Goal: Information Seeking & Learning: Find specific fact

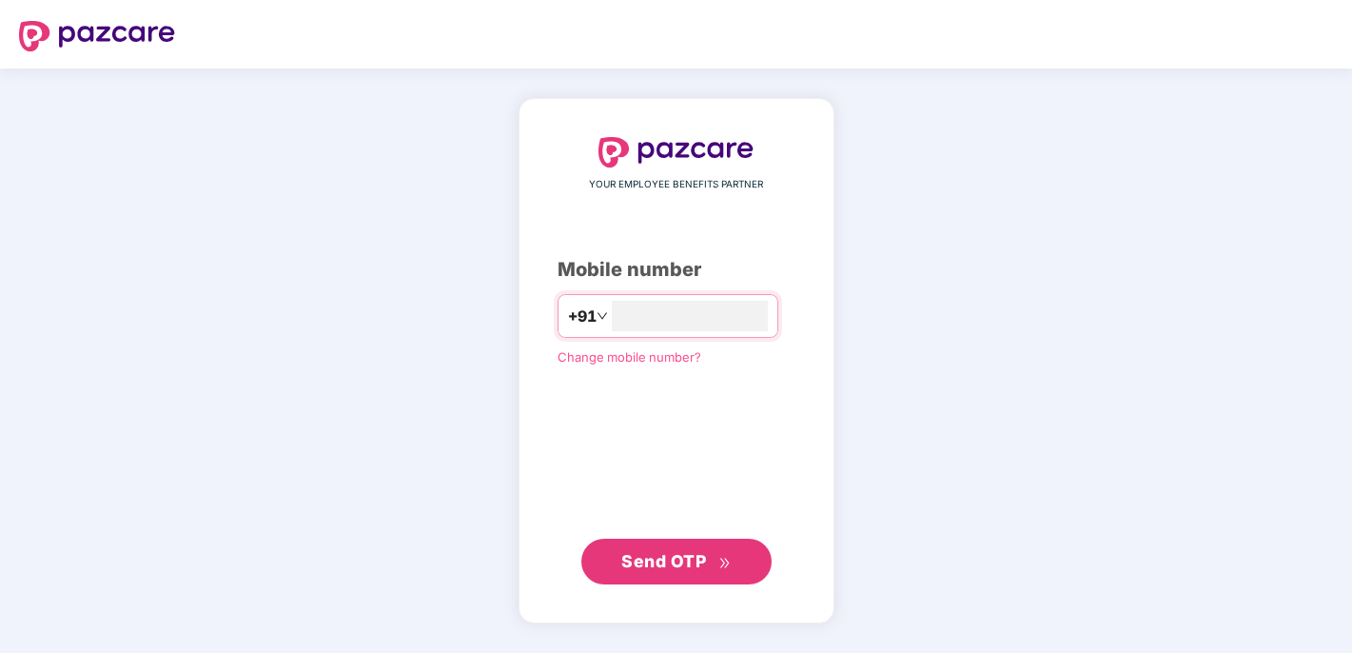
type input "**********"
click at [659, 575] on button "Send OTP" at bounding box center [677, 561] width 190 height 46
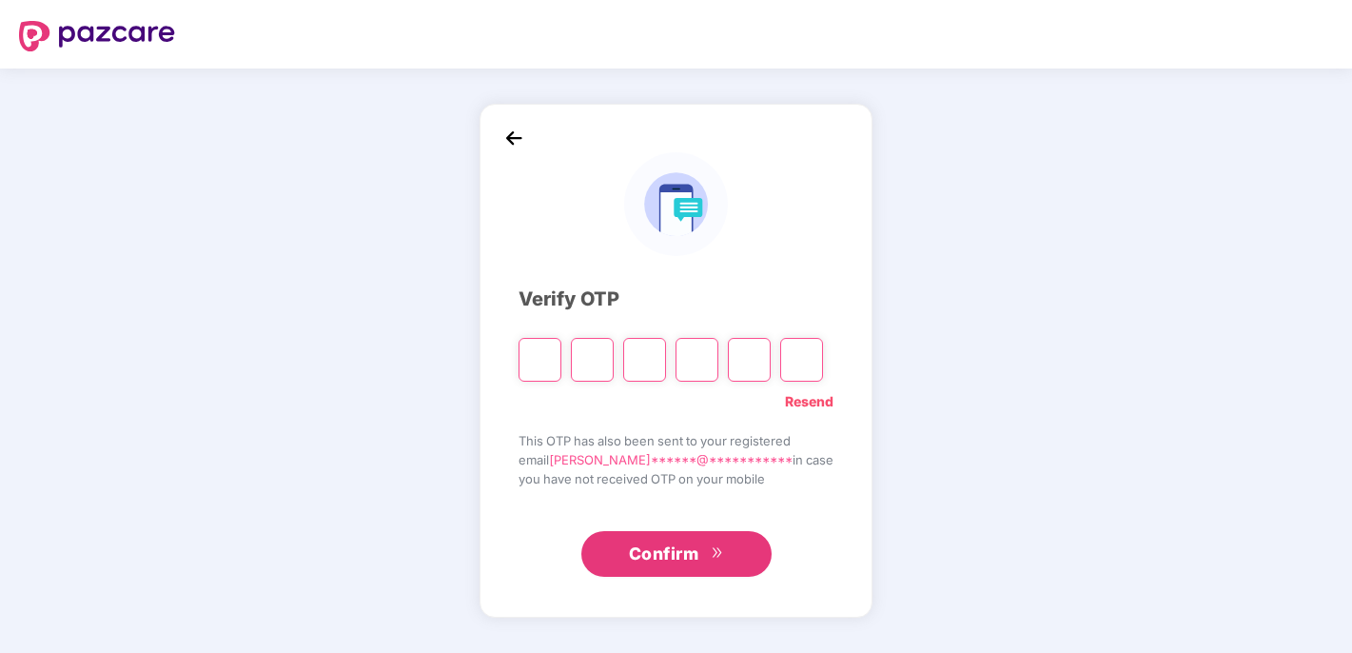
type input "*"
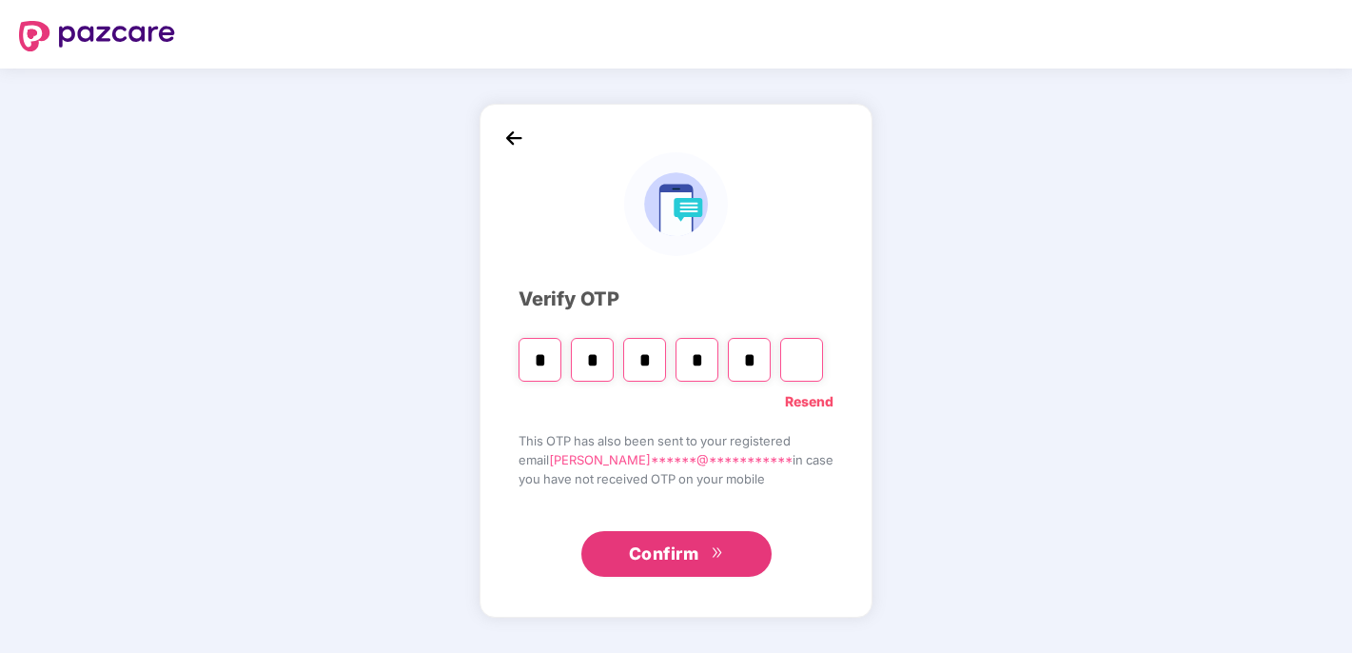
type input "*"
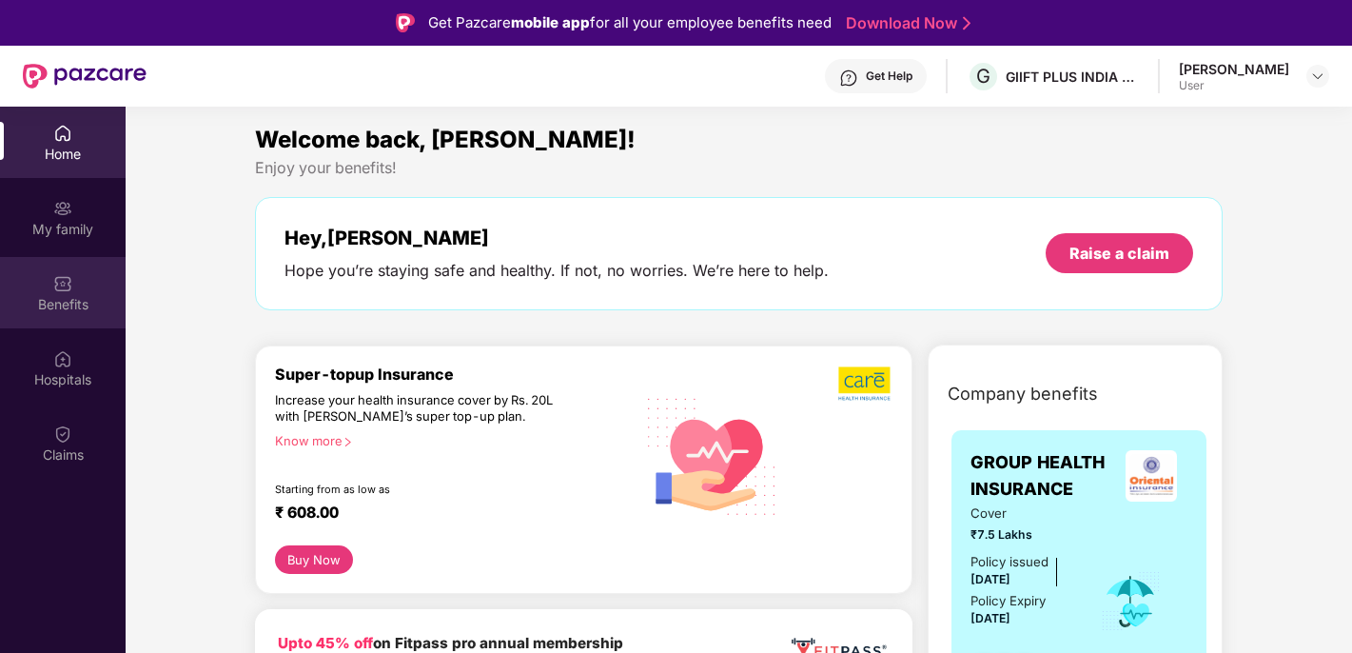
click at [70, 298] on div "Benefits" at bounding box center [63, 304] width 126 height 19
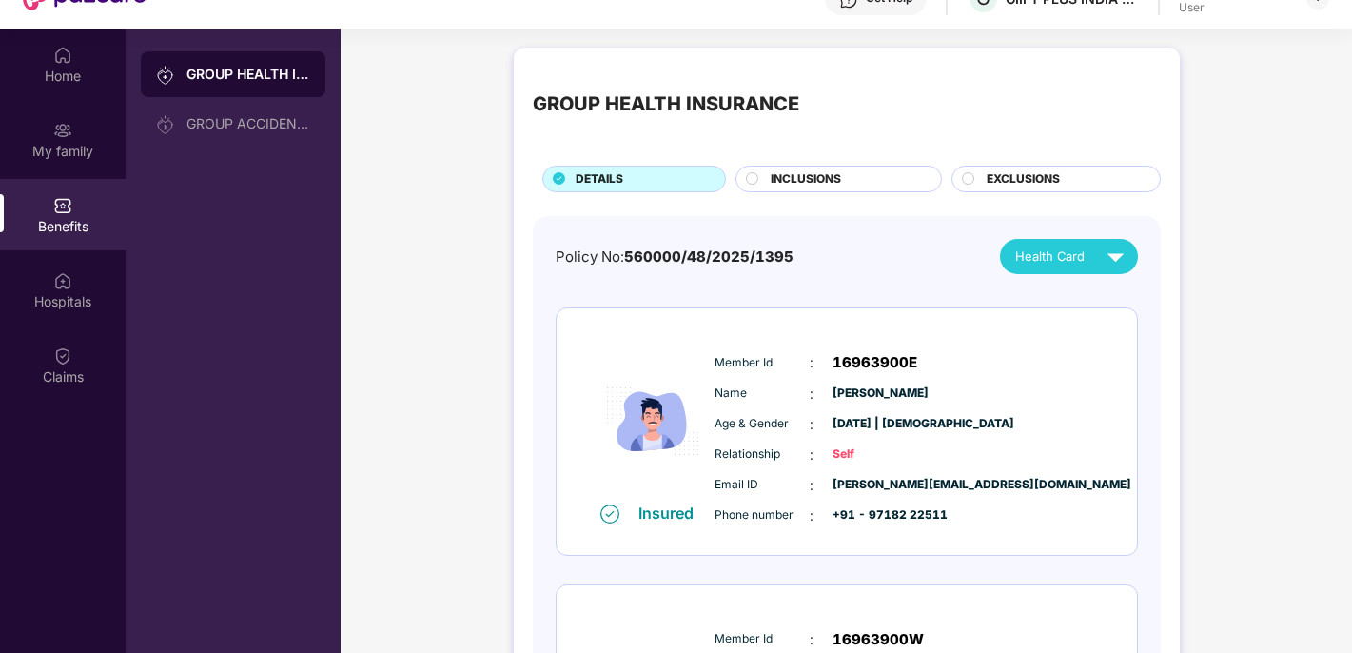
scroll to position [69, 0]
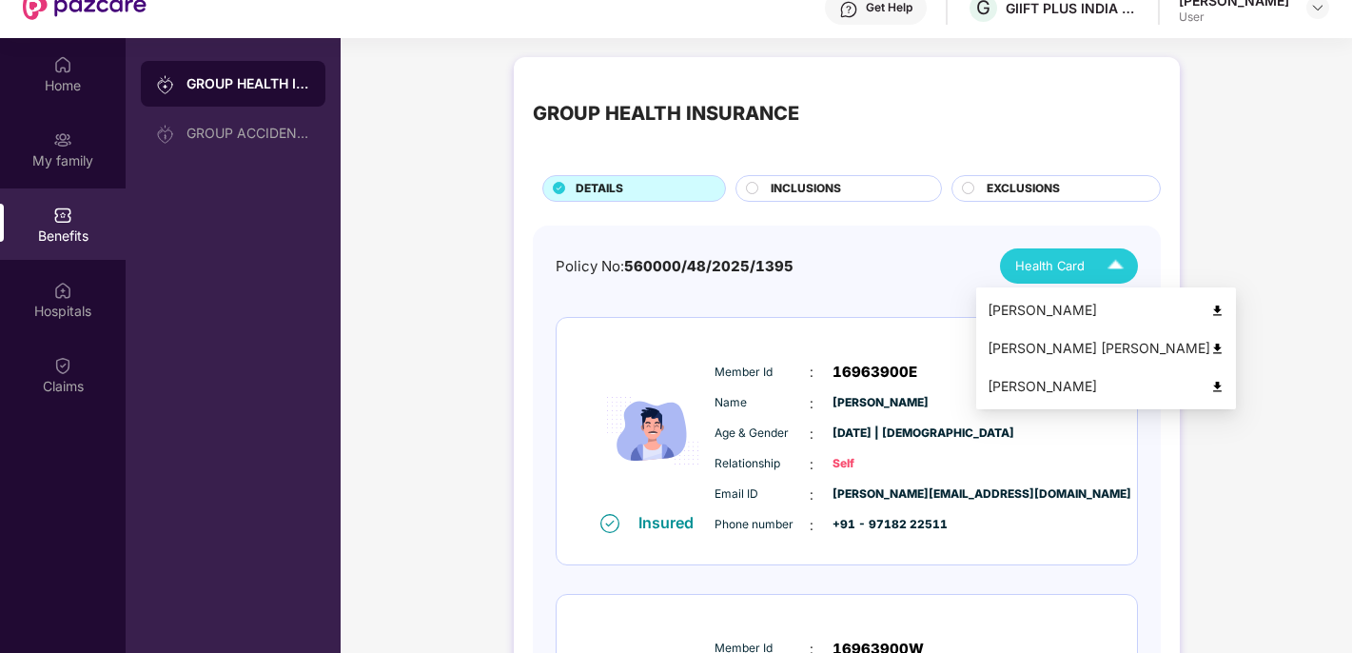
click at [1118, 262] on img at bounding box center [1115, 265] width 33 height 33
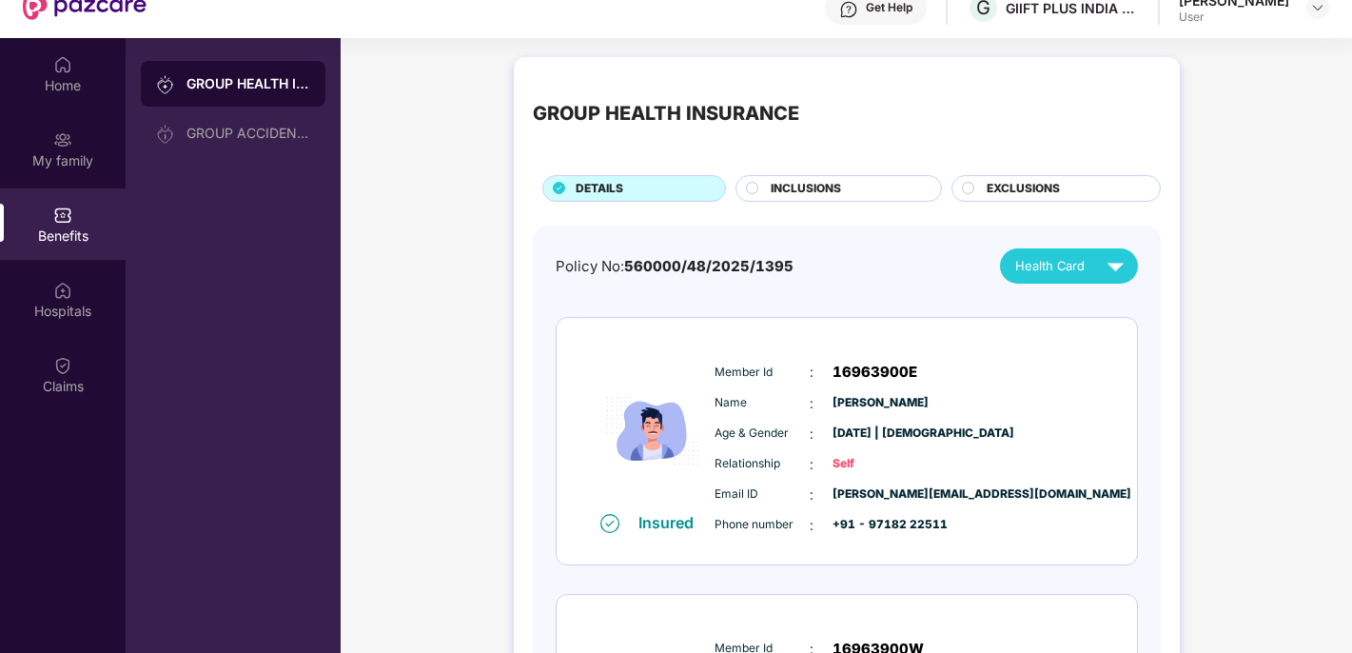
click at [971, 192] on circle at bounding box center [968, 188] width 12 height 12
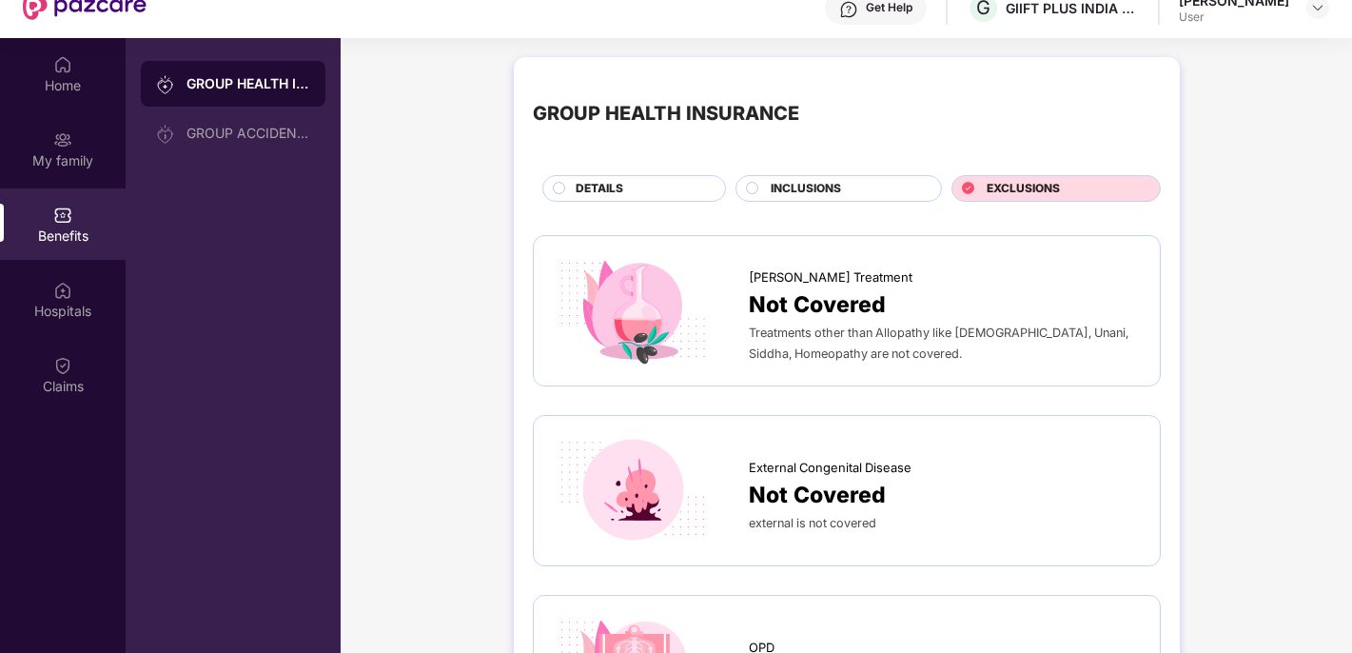
click at [971, 192] on icon at bounding box center [968, 188] width 12 height 12
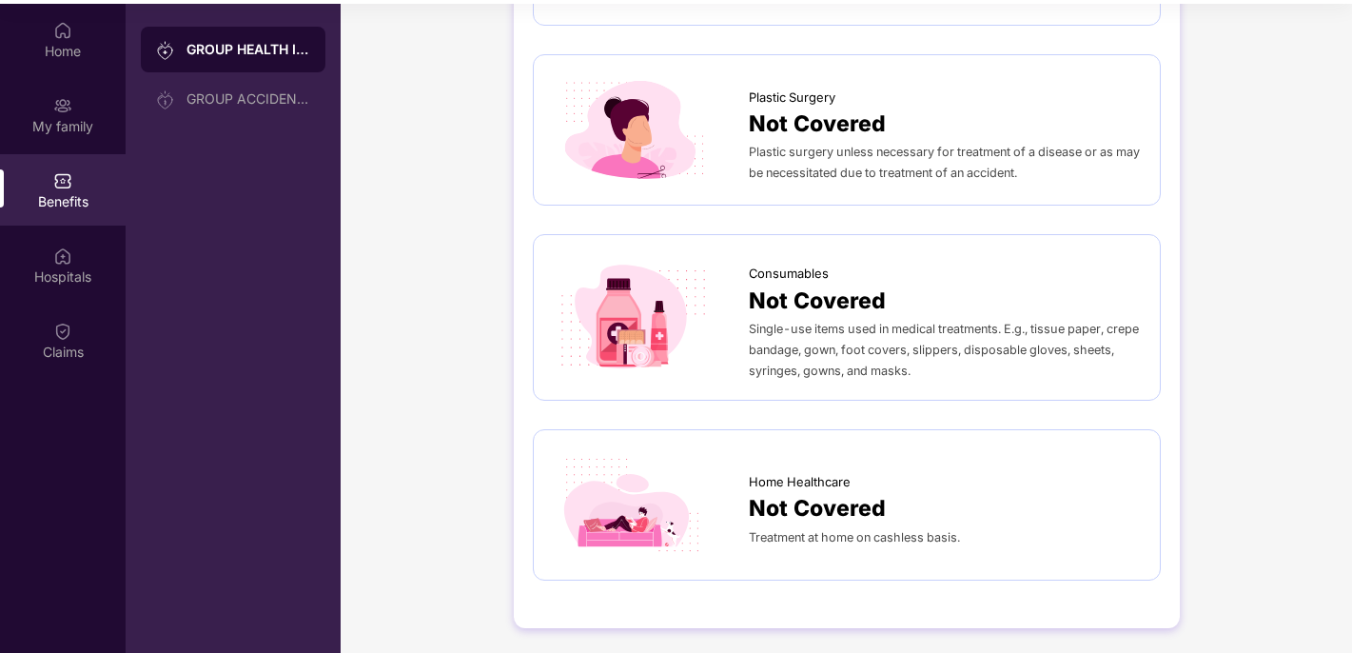
scroll to position [107, 0]
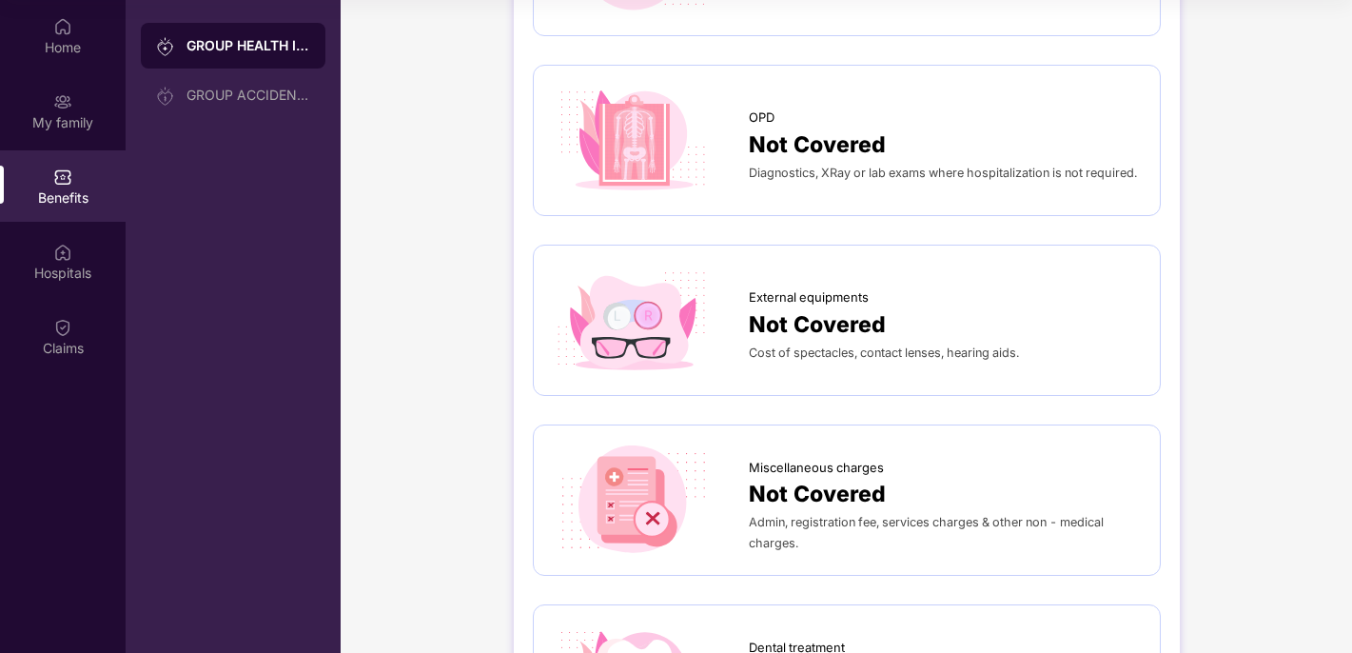
click at [1265, 440] on div "GROUP HEALTH INSURANCE DETAILS INCLUSIONS EXCLUSIONS [PERSON_NAME] Treatment No…" at bounding box center [847, 541] width 1012 height 2049
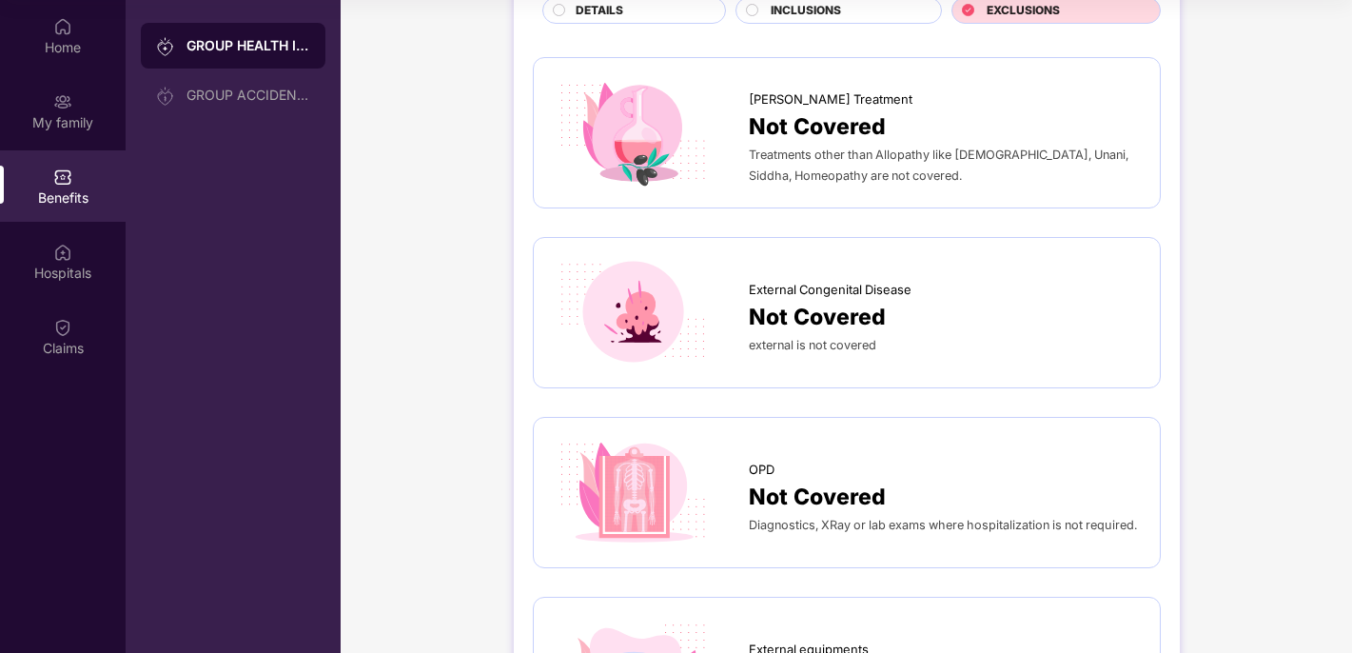
scroll to position [111, 0]
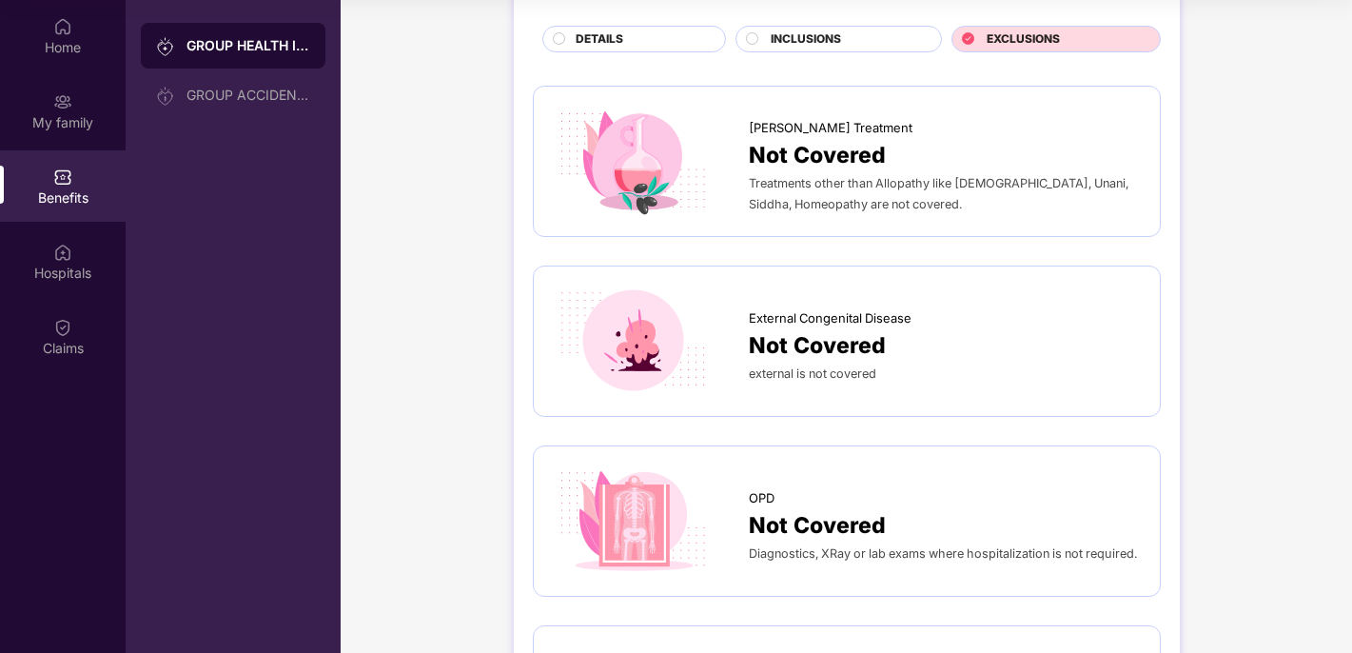
click at [756, 33] on circle at bounding box center [752, 38] width 12 height 12
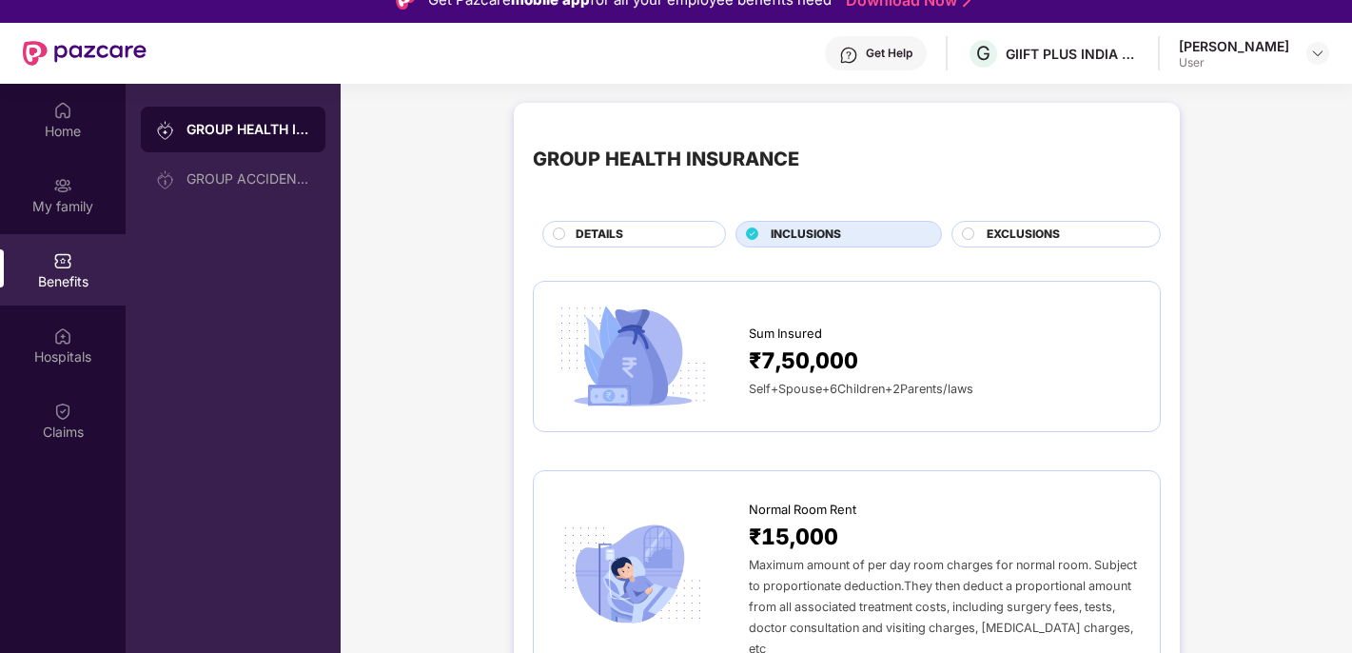
scroll to position [0, 0]
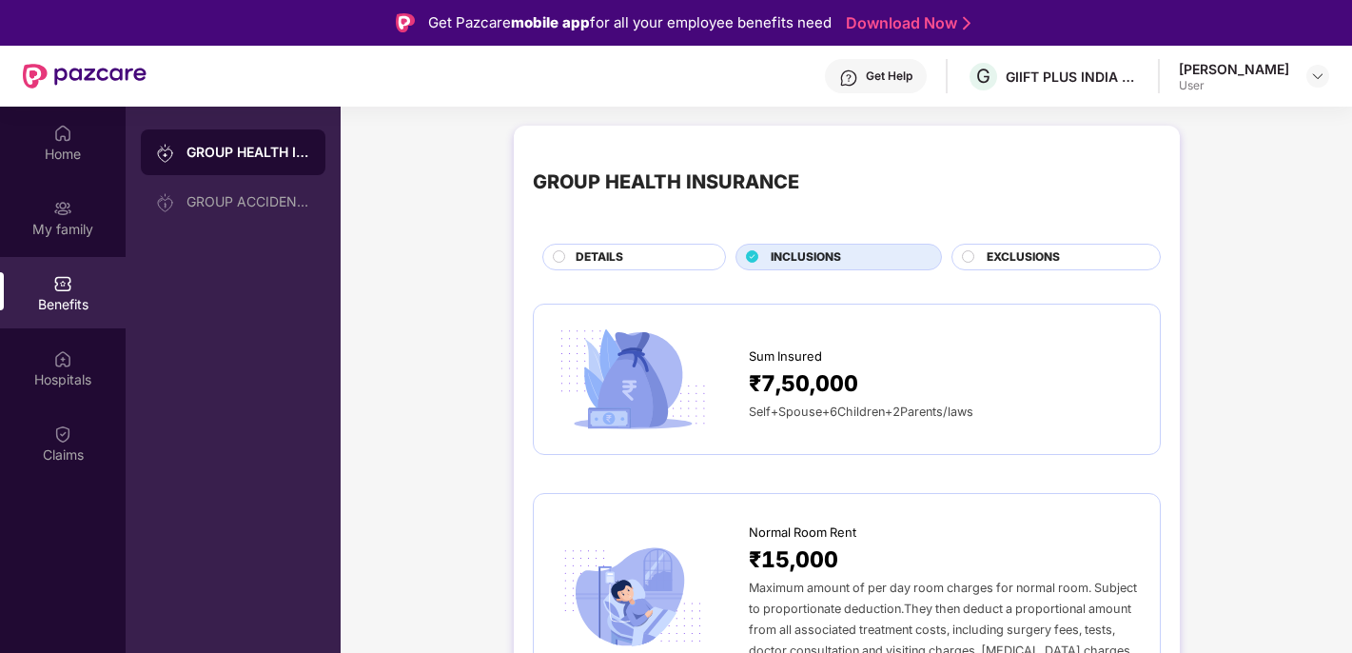
click at [553, 257] on circle at bounding box center [559, 256] width 12 height 12
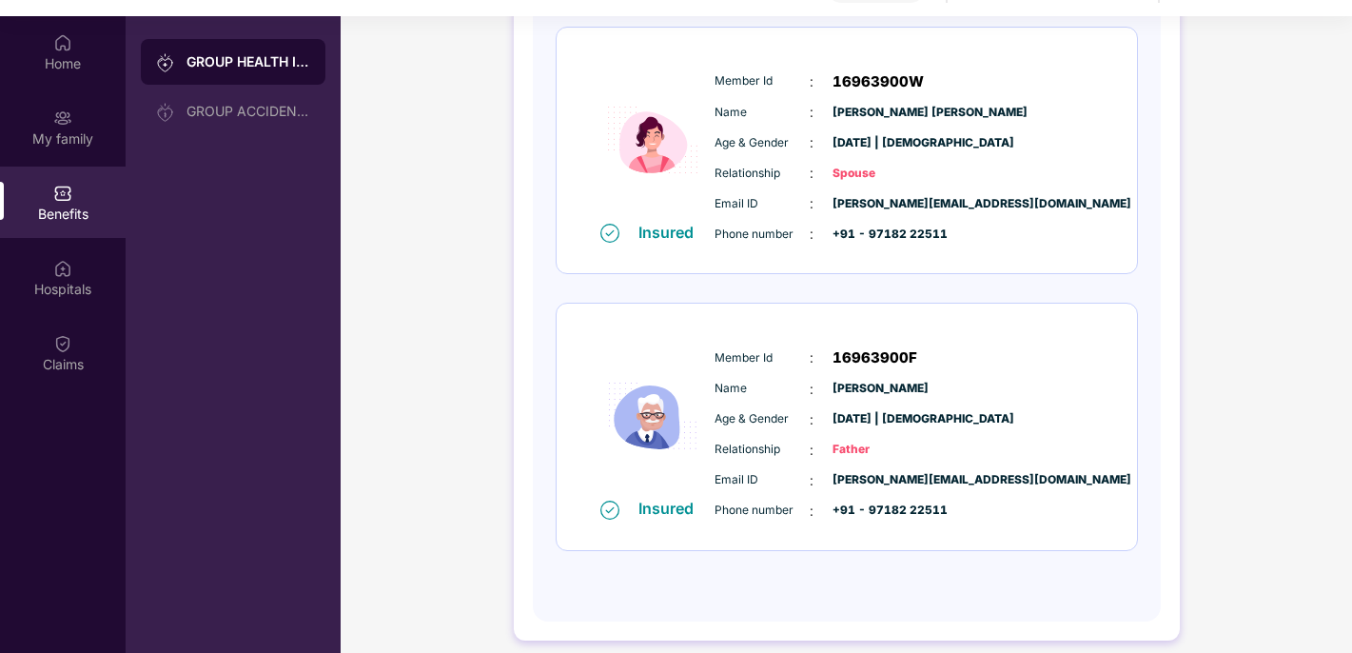
scroll to position [107, 0]
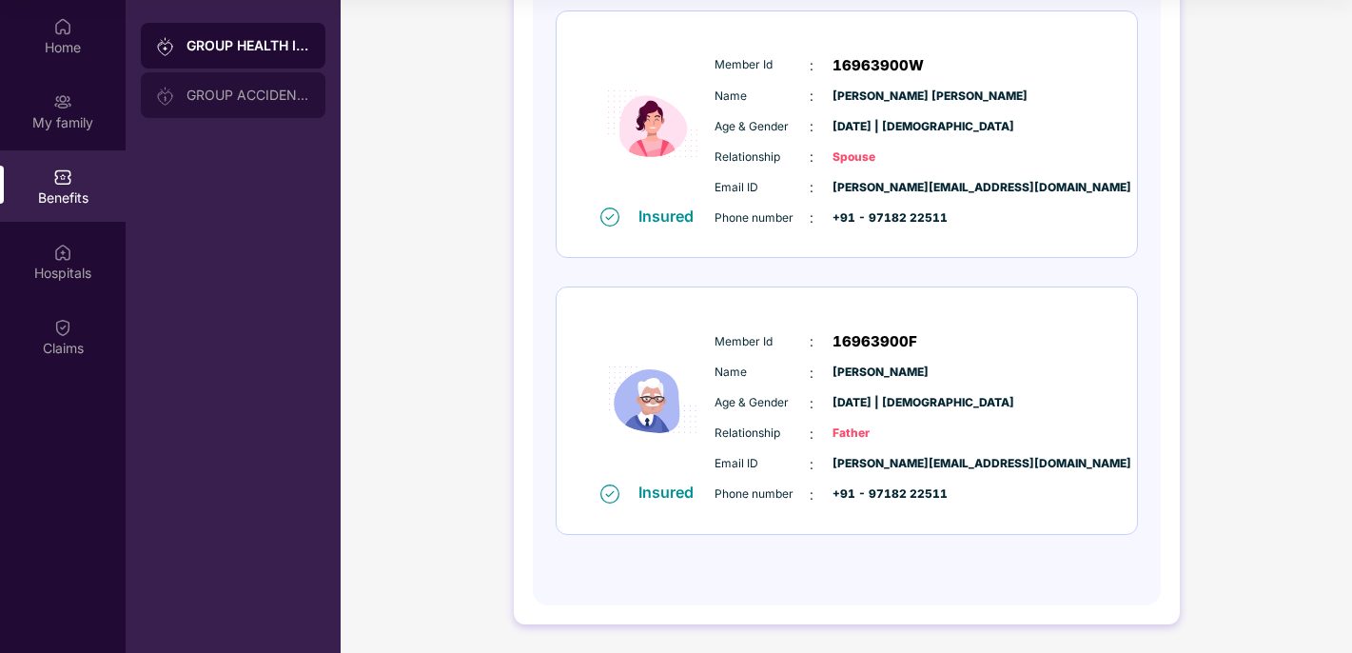
click at [286, 99] on div "GROUP ACCIDENTAL INSURANCE" at bounding box center [249, 95] width 124 height 15
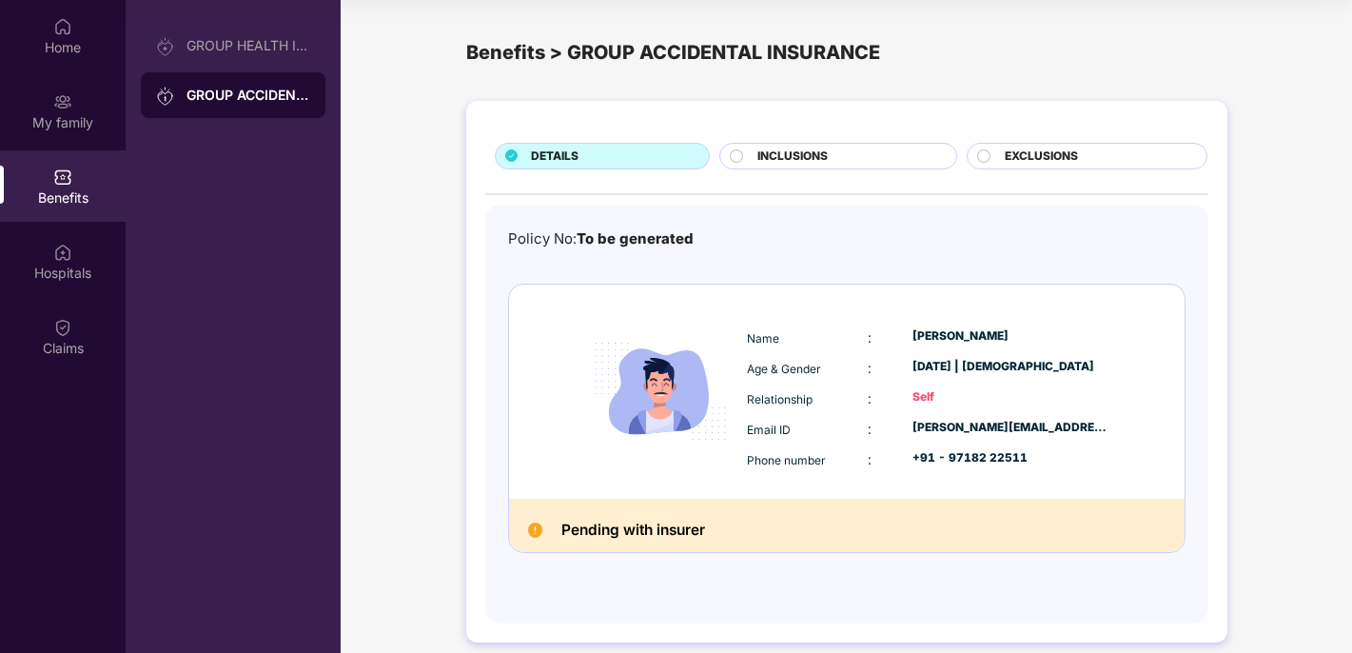
click at [429, 300] on div "DETAILS INCLUSIONS EXCLUSIONS Policy No: To be generated Name : [PERSON_NAME] A…" at bounding box center [847, 381] width 1012 height 580
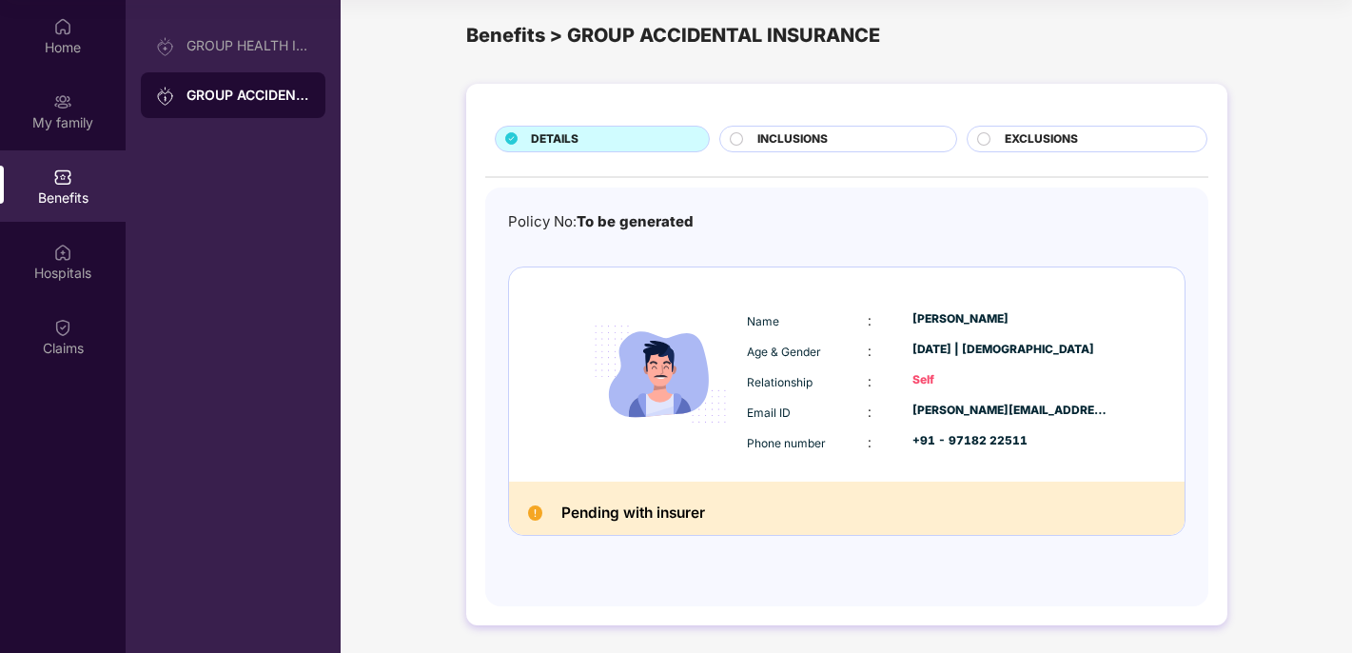
click at [534, 515] on img at bounding box center [535, 512] width 14 height 14
click at [276, 41] on div "GROUP HEALTH INSURANCE" at bounding box center [249, 45] width 124 height 15
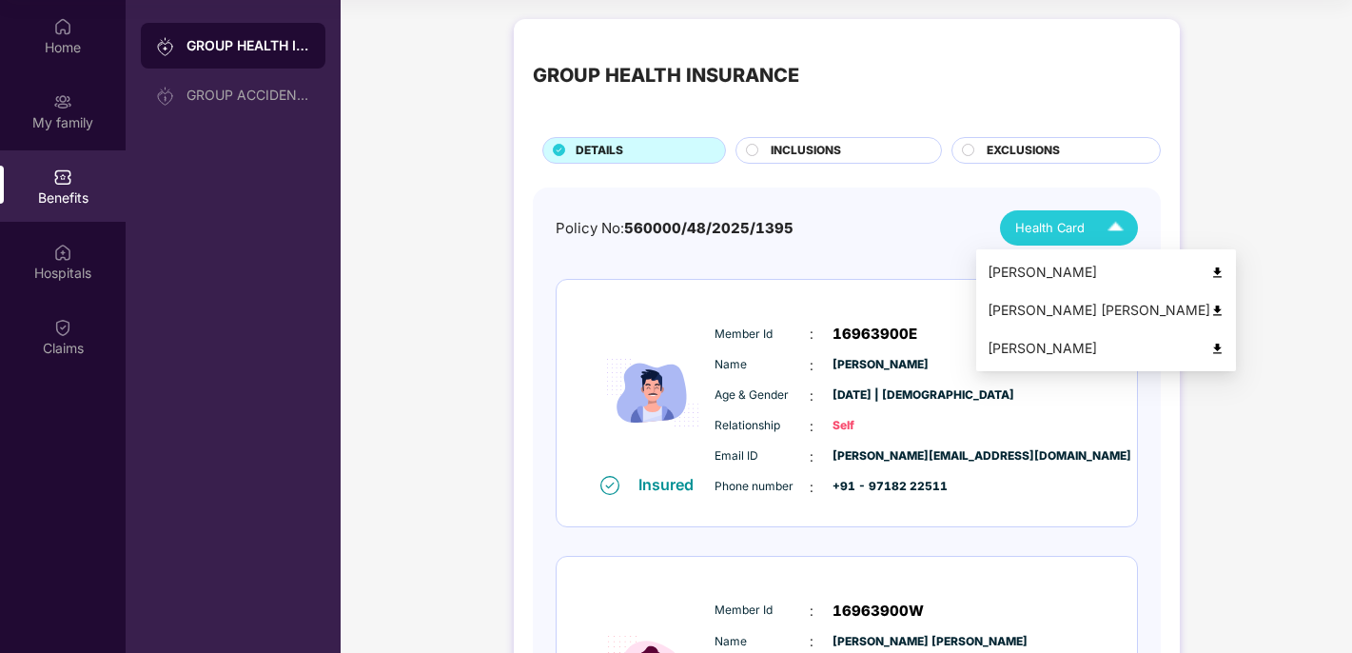
click at [1119, 227] on img at bounding box center [1115, 227] width 33 height 33
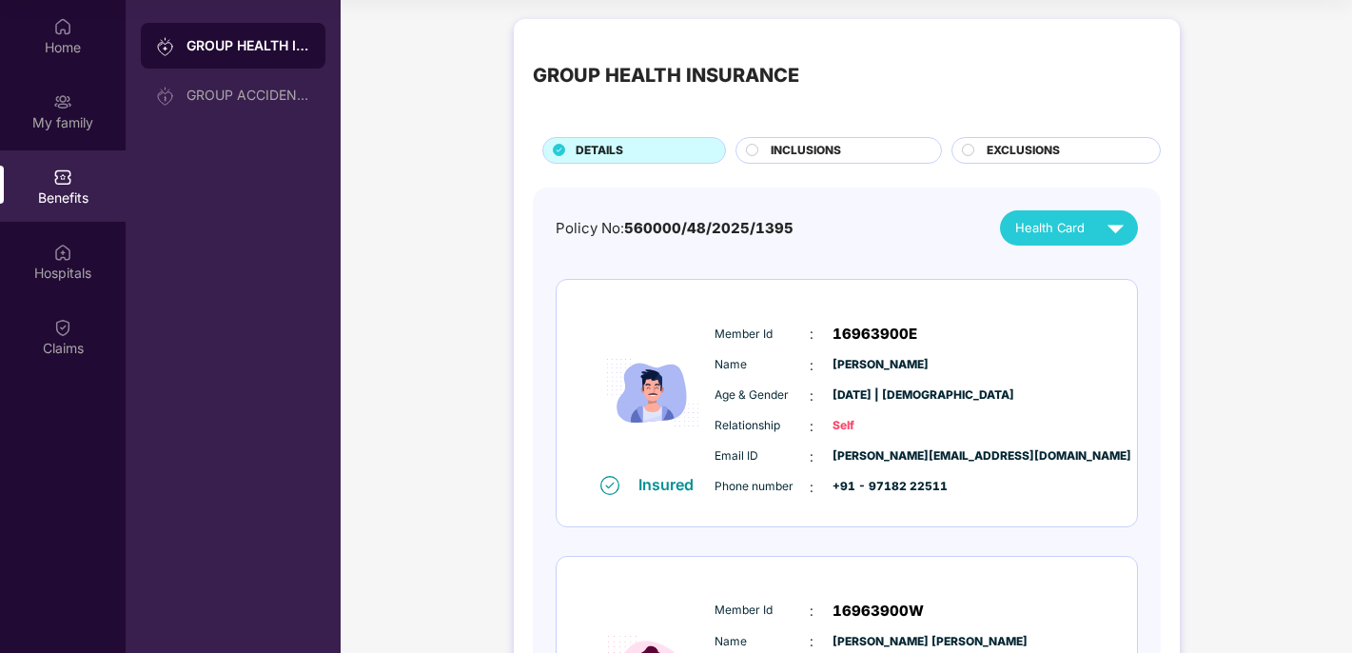
click at [1230, 369] on div "GROUP HEALTH INSURANCE DETAILS INCLUSIONS EXCLUSIONS Policy No: 560000/48/2025/…" at bounding box center [847, 604] width 1012 height 1189
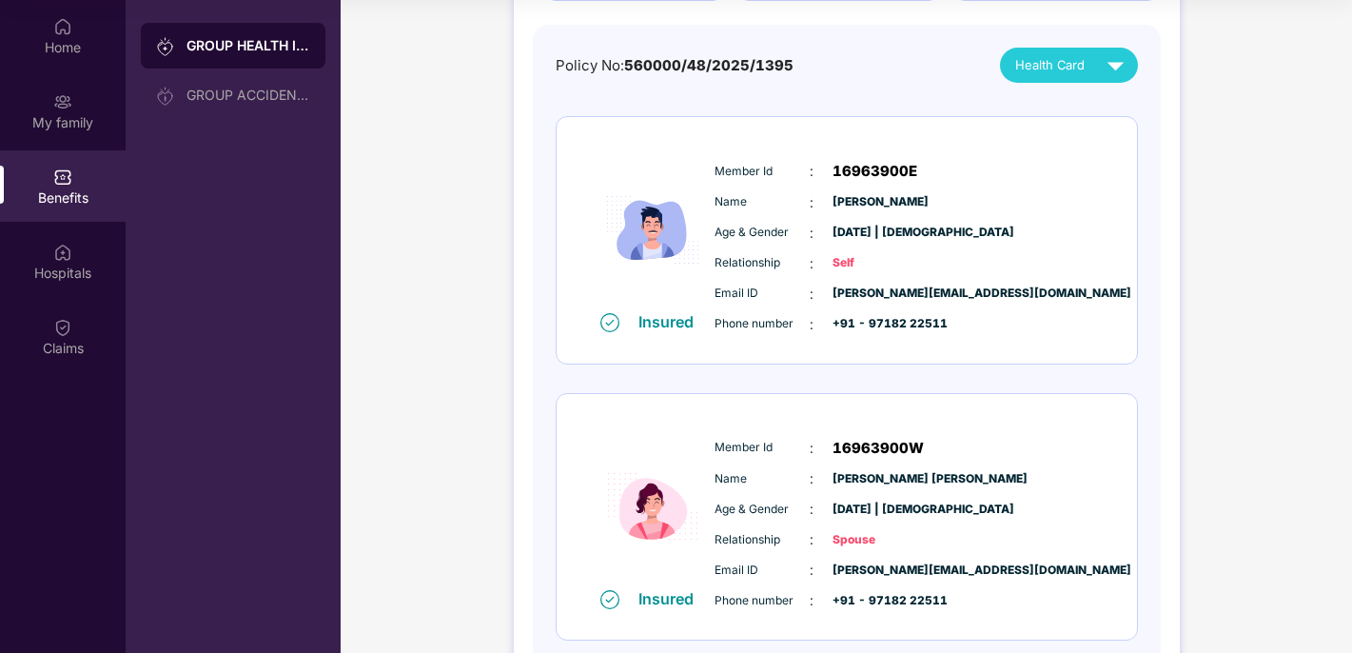
scroll to position [127, 0]
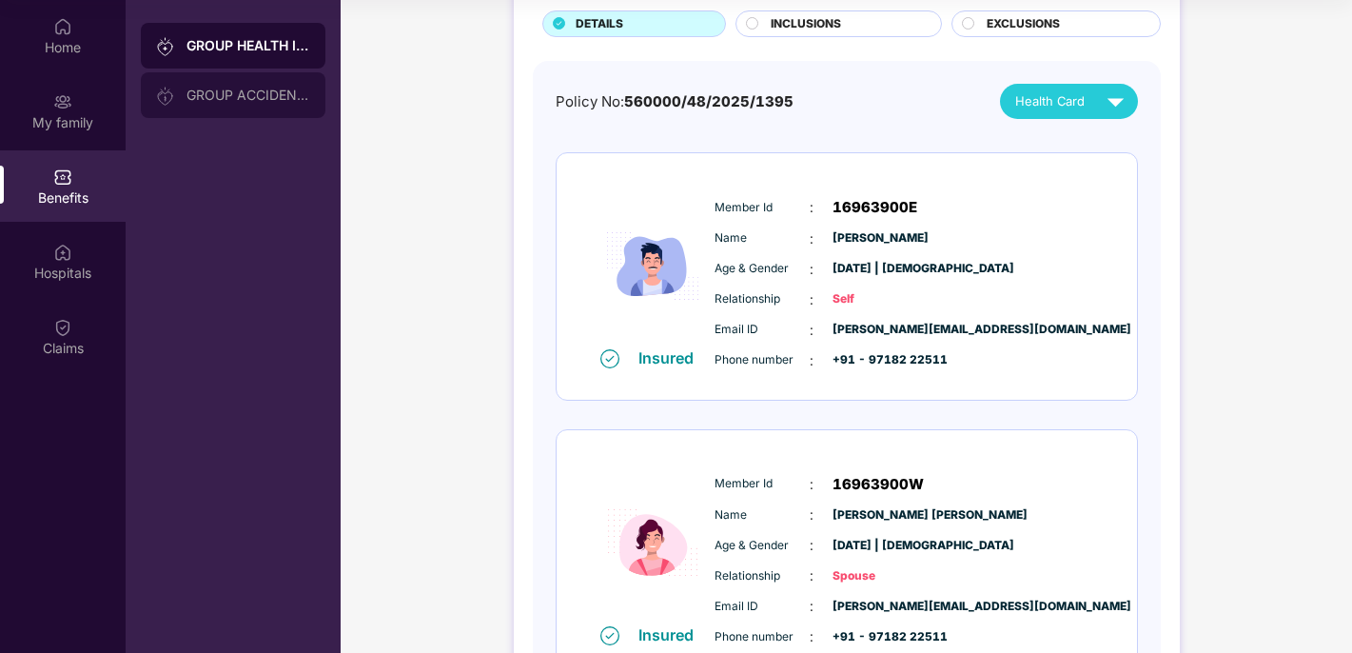
click at [281, 94] on div "GROUP ACCIDENTAL INSURANCE" at bounding box center [249, 95] width 124 height 15
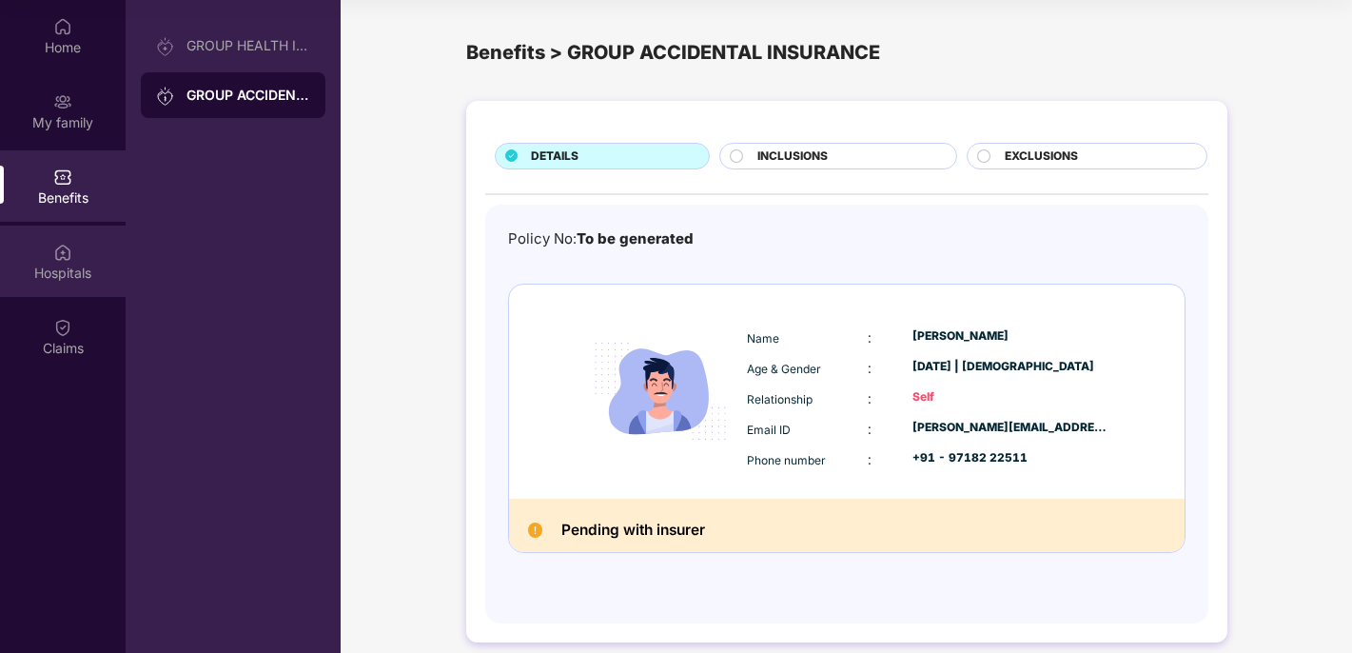
click at [89, 278] on div "Hospitals" at bounding box center [63, 273] width 126 height 19
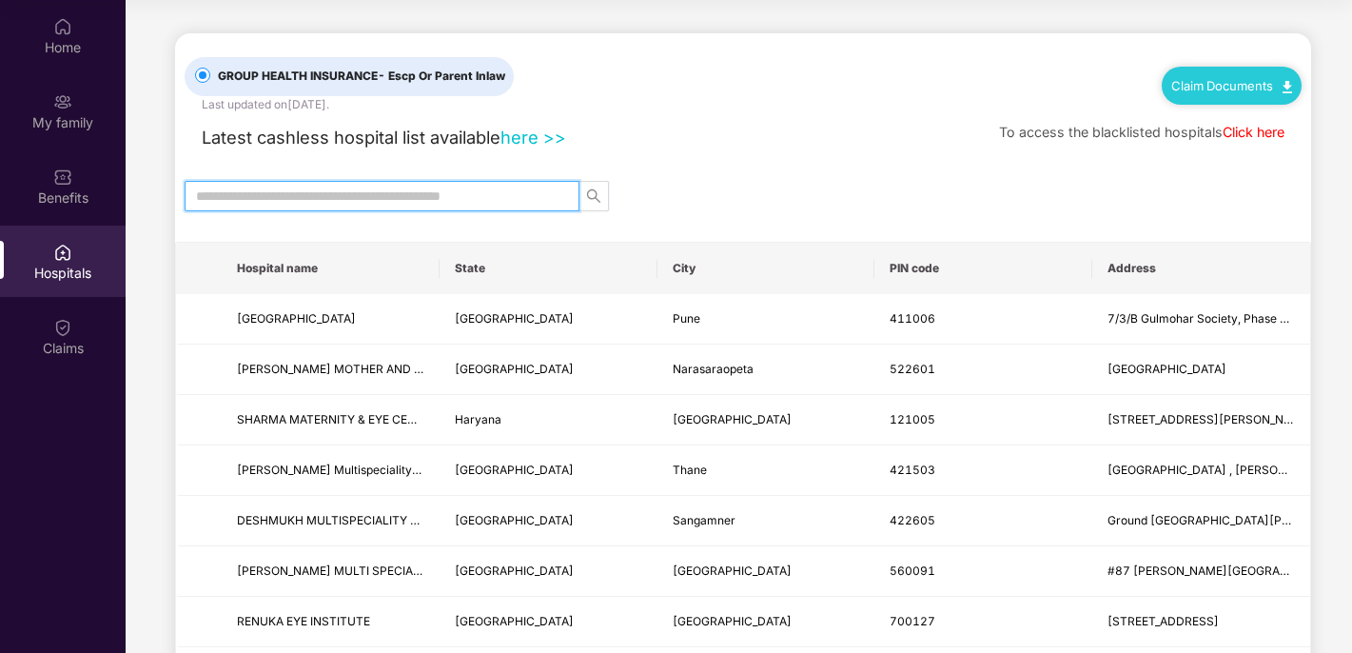
click at [418, 194] on input "text" at bounding box center [374, 196] width 357 height 21
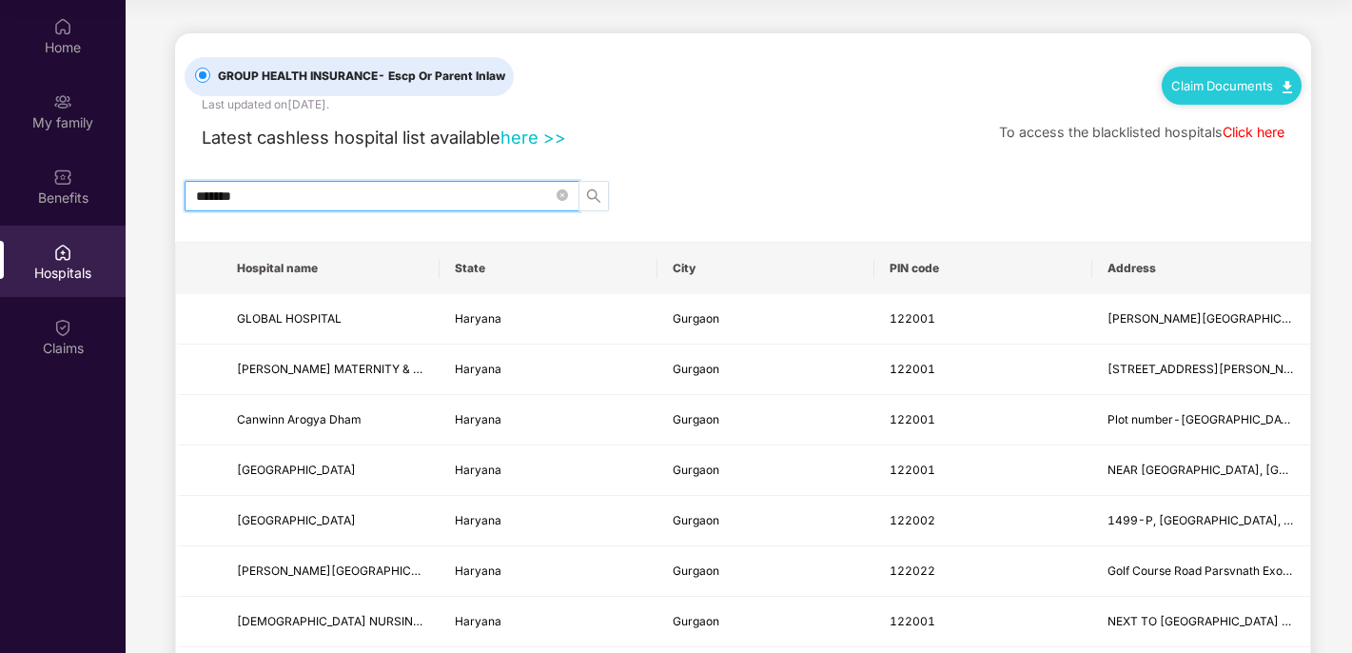
click at [591, 198] on icon "search" at bounding box center [593, 195] width 13 height 13
type input "*******"
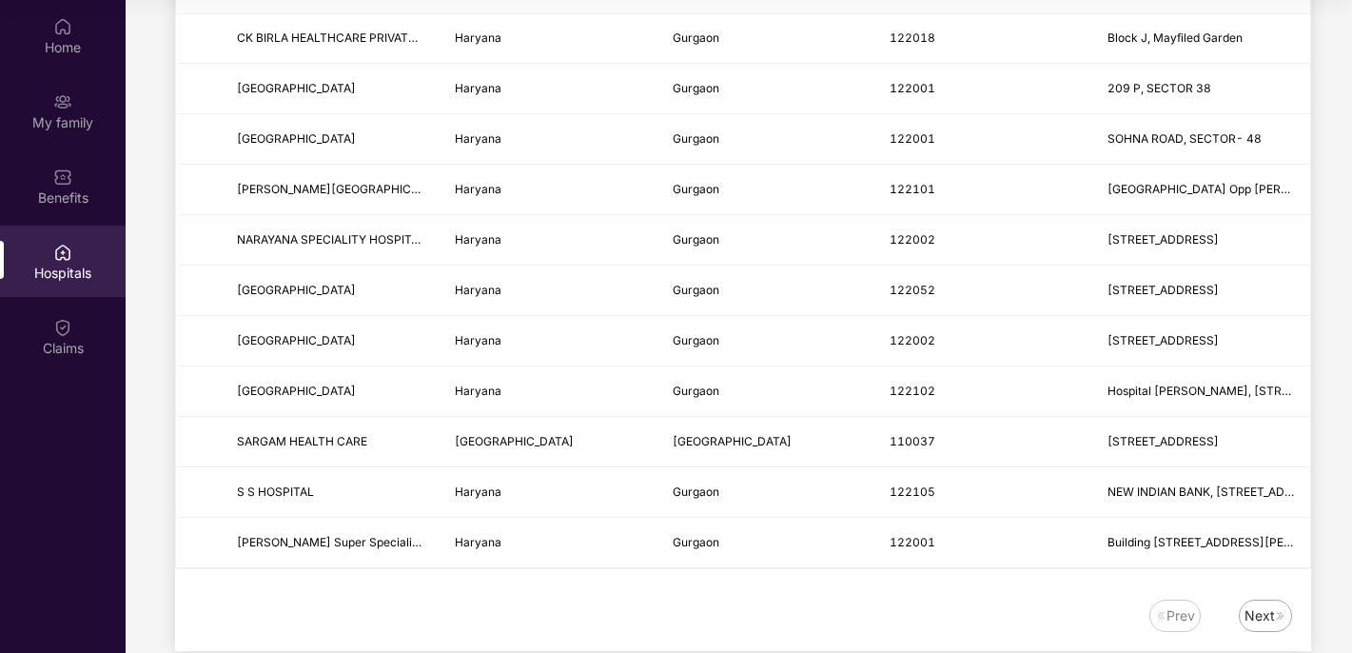
scroll to position [2281, 0]
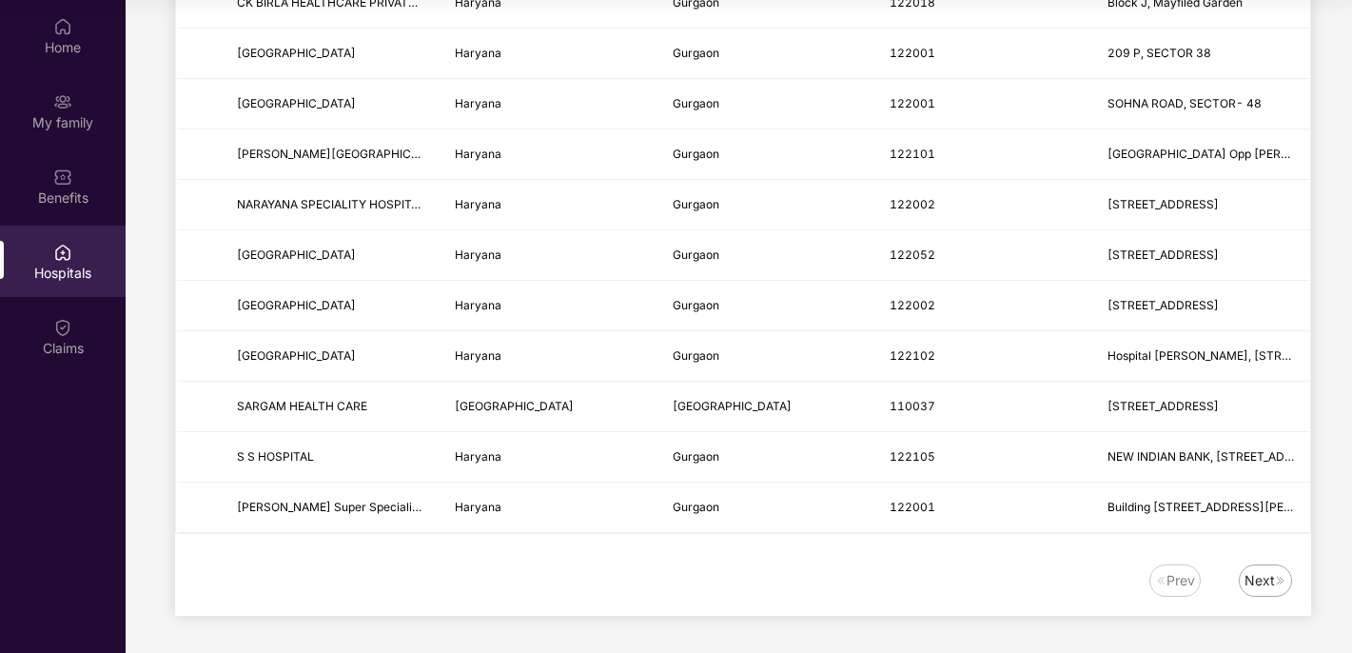
click at [1278, 589] on div "Next" at bounding box center [1265, 580] width 53 height 32
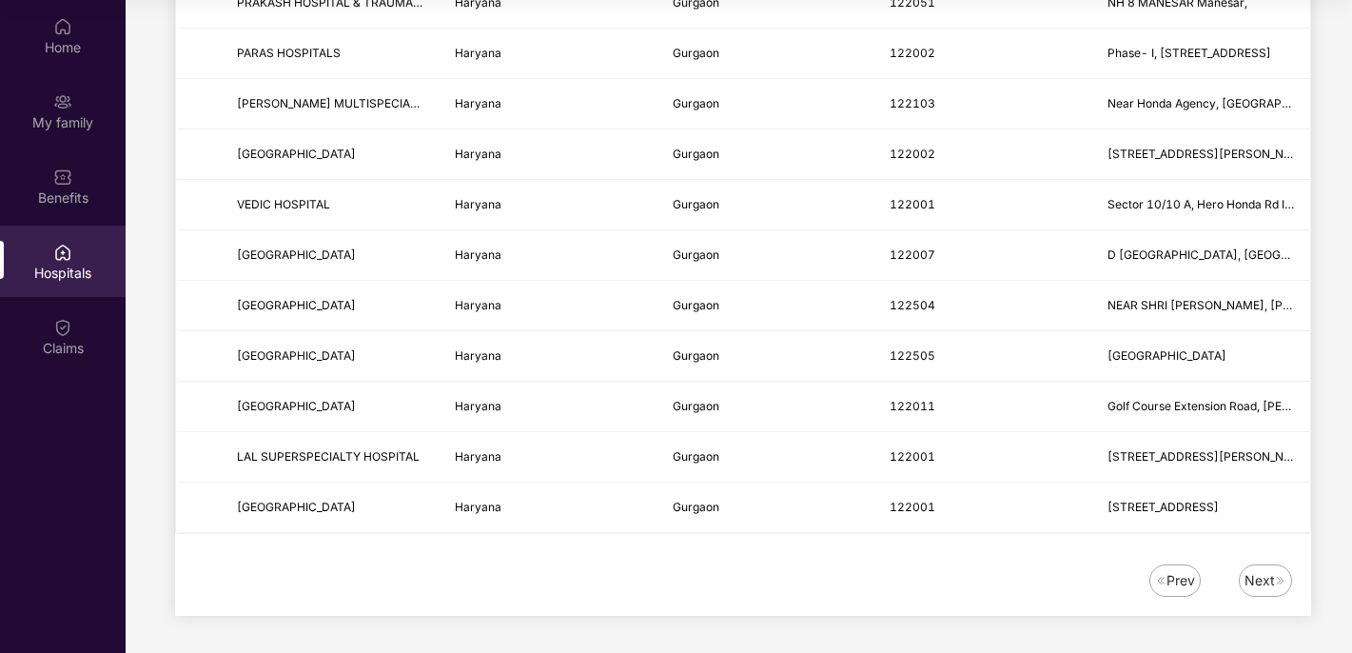
click at [693, 595] on div "Prev Next" at bounding box center [733, 580] width 1117 height 32
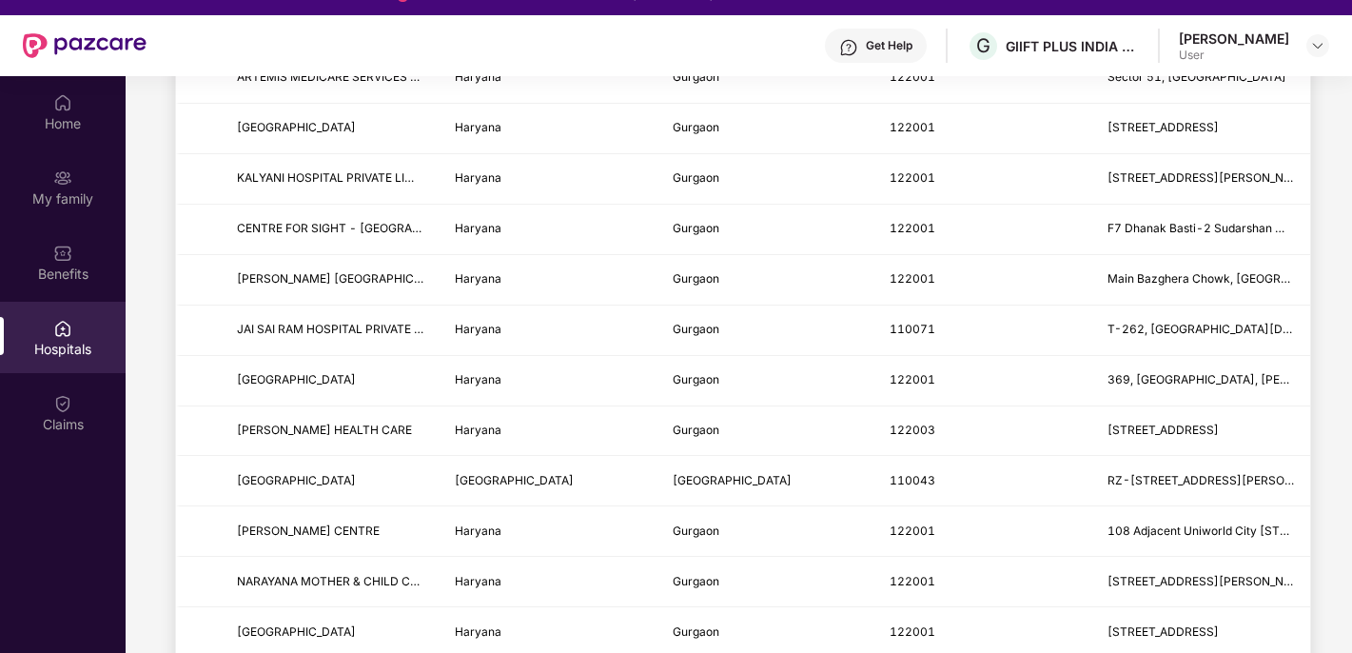
scroll to position [876, 0]
